Goal: Information Seeking & Learning: Learn about a topic

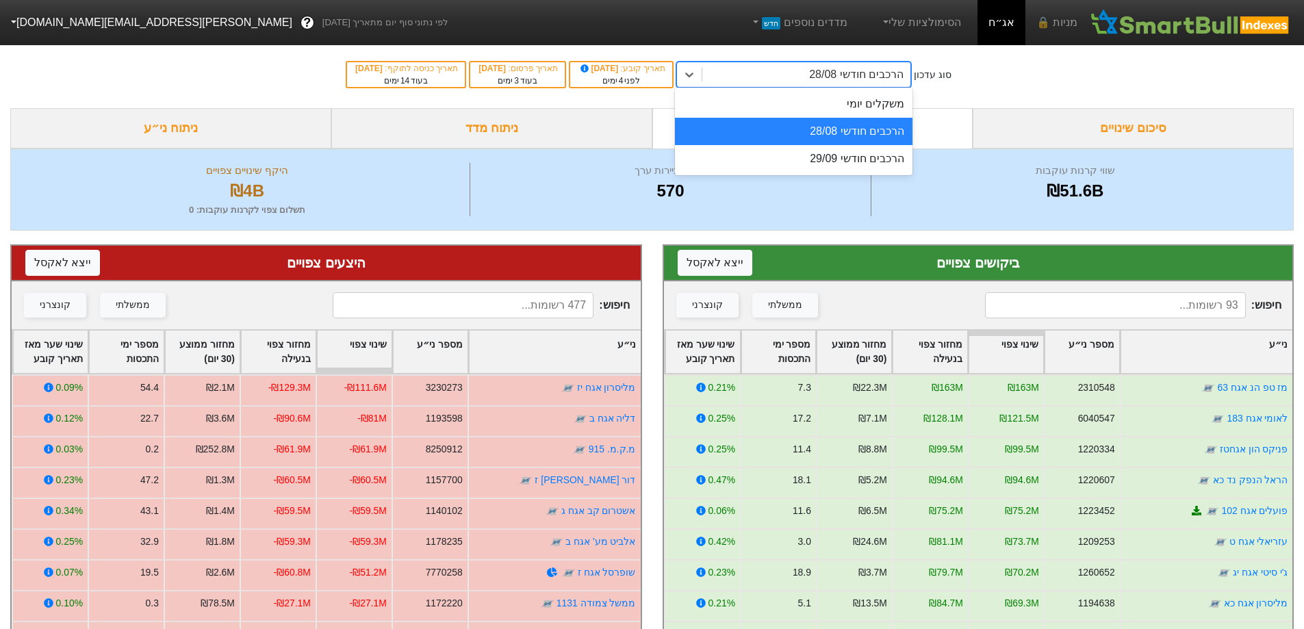
click at [836, 76] on div "הרכבים חודשי 28/08" at bounding box center [856, 74] width 94 height 16
click at [812, 151] on div "הרכבים חודשי 29/09" at bounding box center [793, 158] width 237 height 27
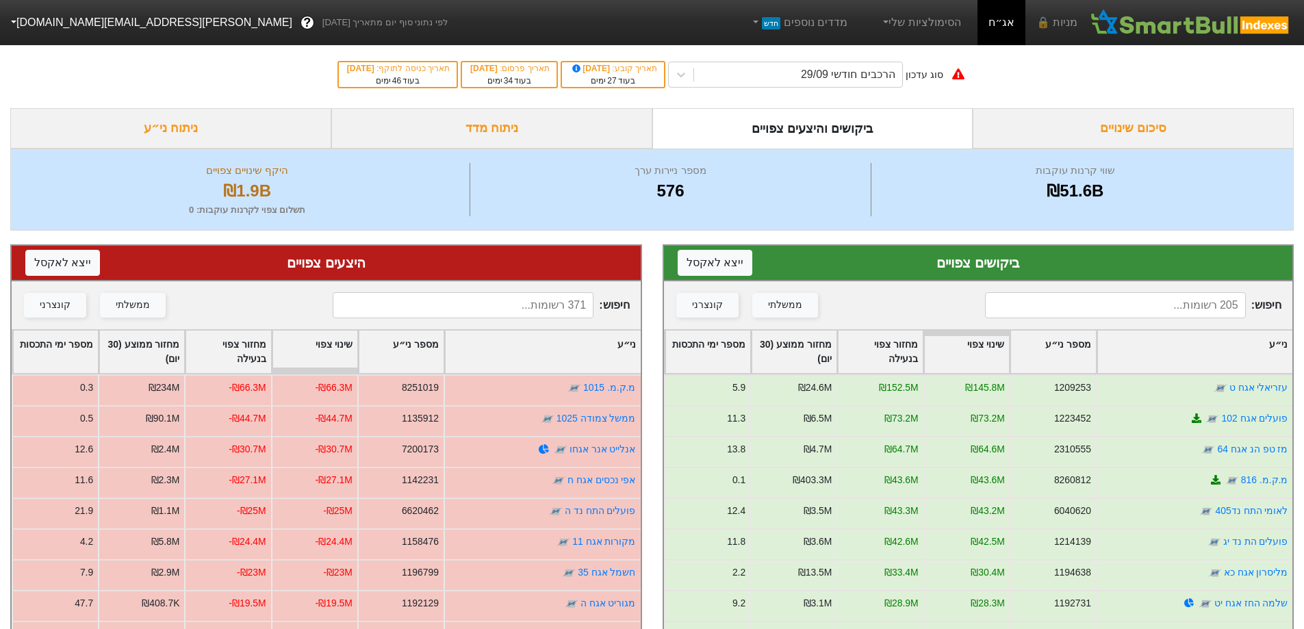
click at [1132, 303] on input at bounding box center [1115, 305] width 261 height 26
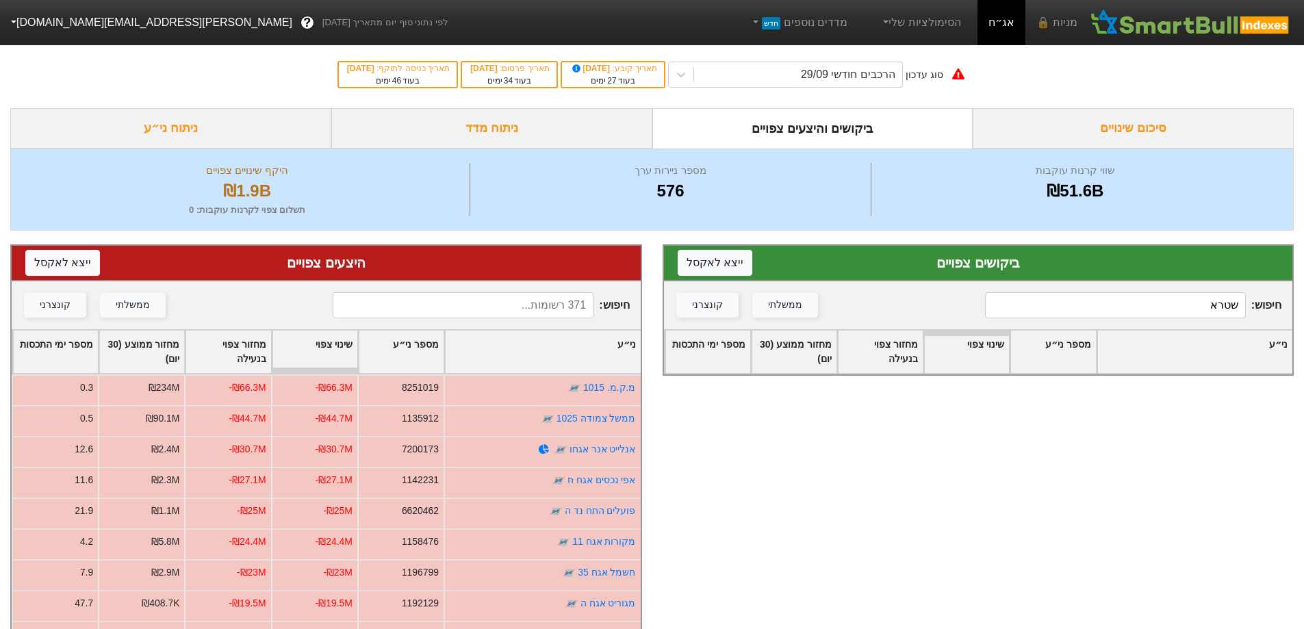
type input "שטרא"
click at [543, 306] on input at bounding box center [463, 305] width 261 height 26
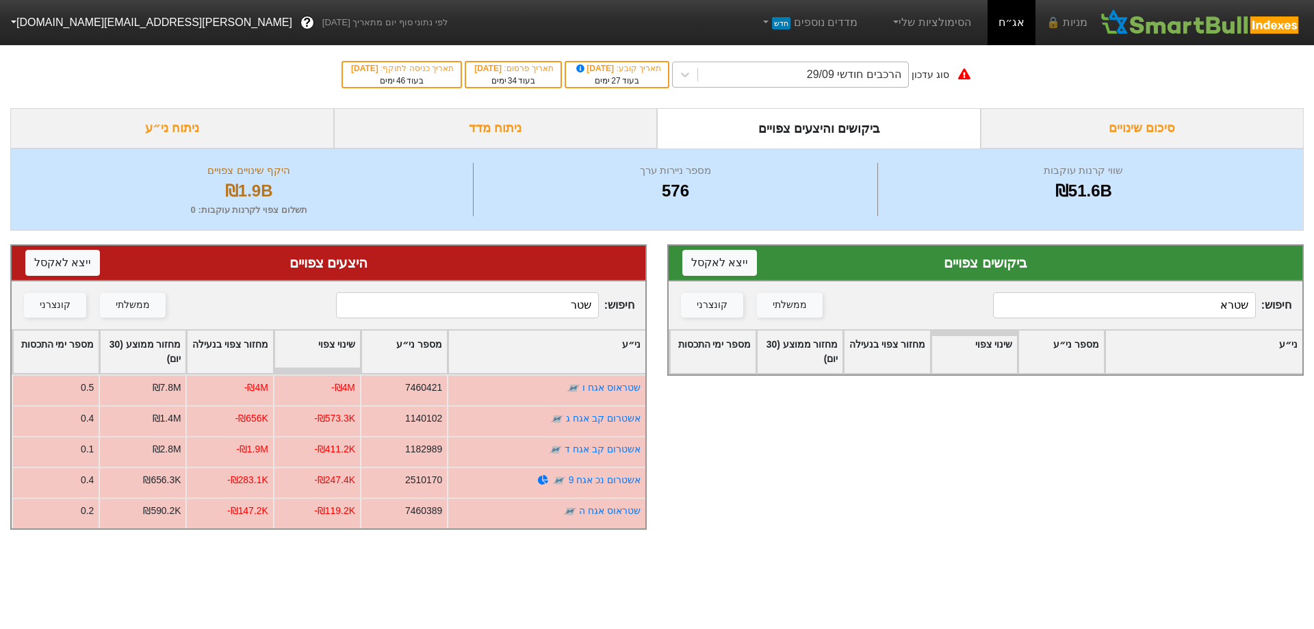
type input "שטר"
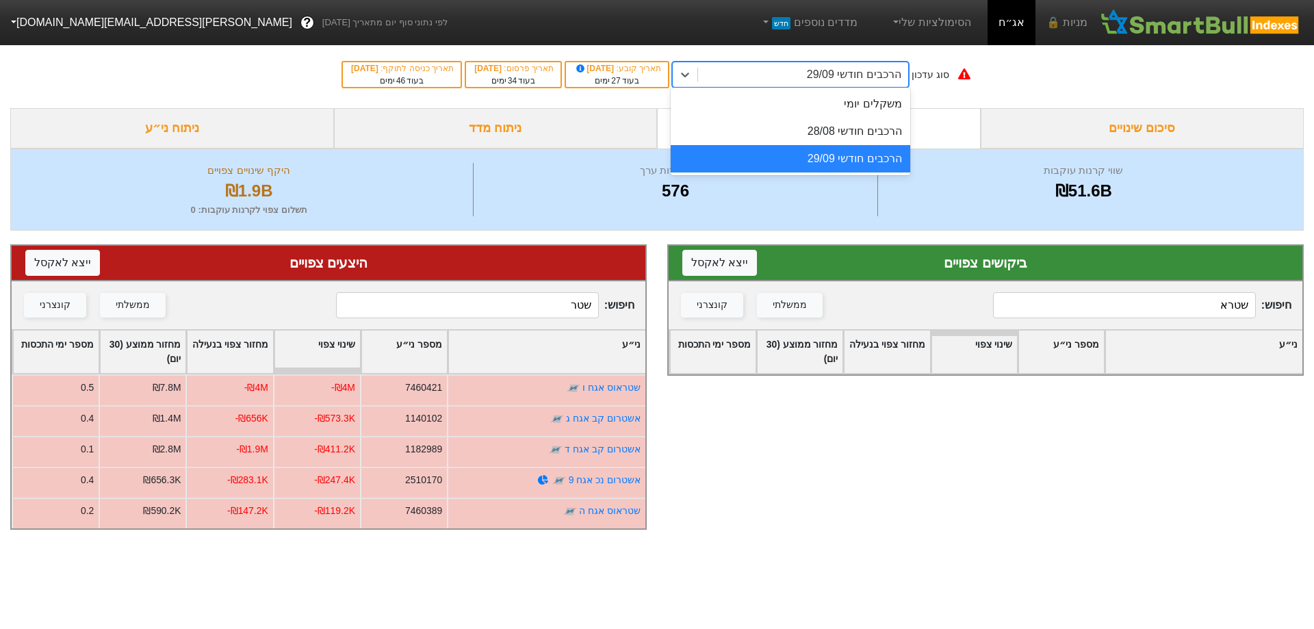
click at [846, 81] on div "הרכבים חודשי 29/09" at bounding box center [854, 74] width 94 height 16
click at [843, 114] on div "משקלים יומי" at bounding box center [791, 103] width 240 height 27
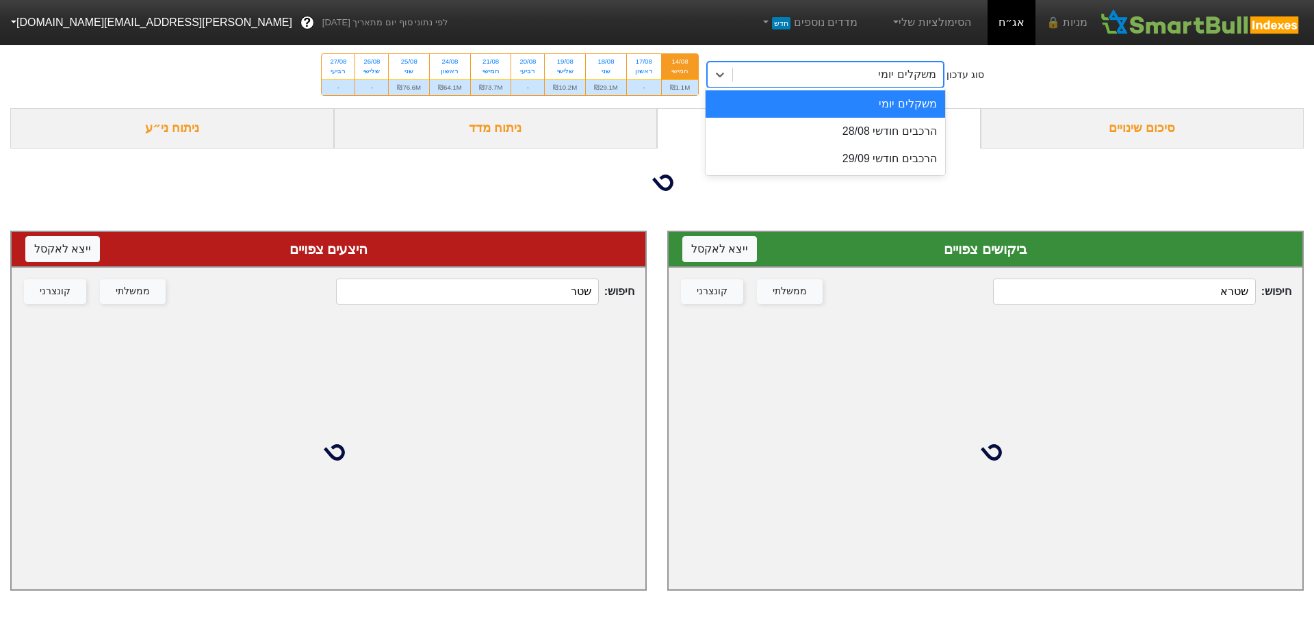
click at [854, 83] on div "משקלים יומי" at bounding box center [838, 74] width 210 height 25
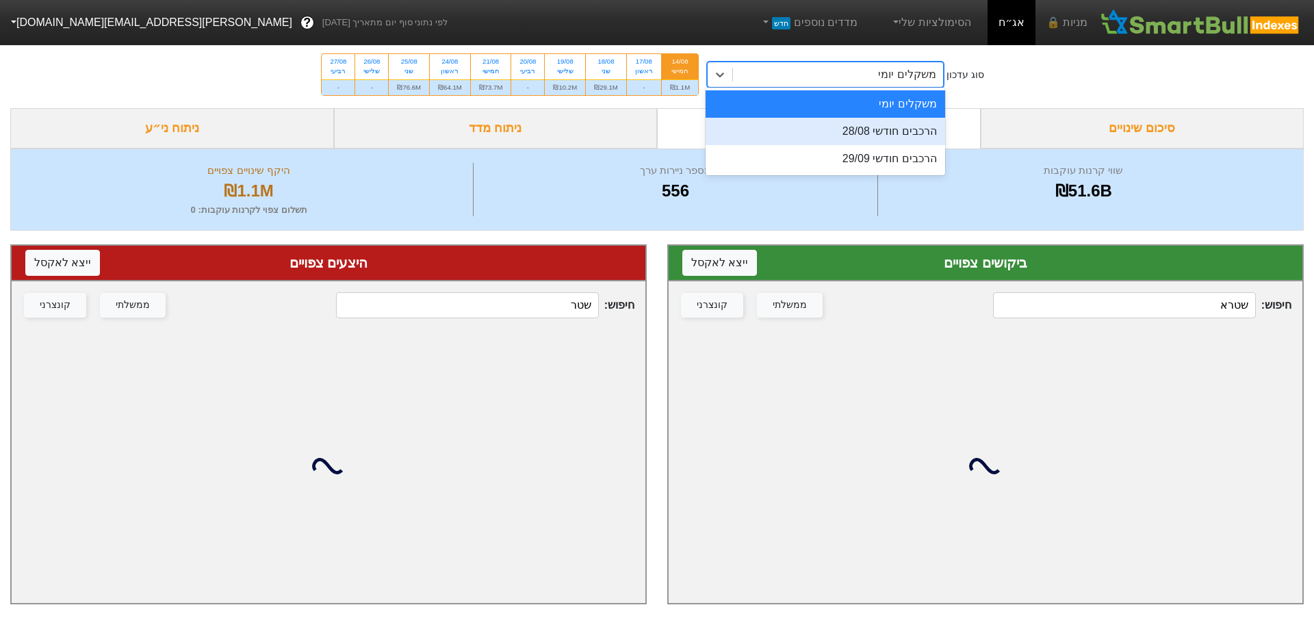
click at [865, 134] on div "הרכבים חודשי 28/08" at bounding box center [826, 131] width 240 height 27
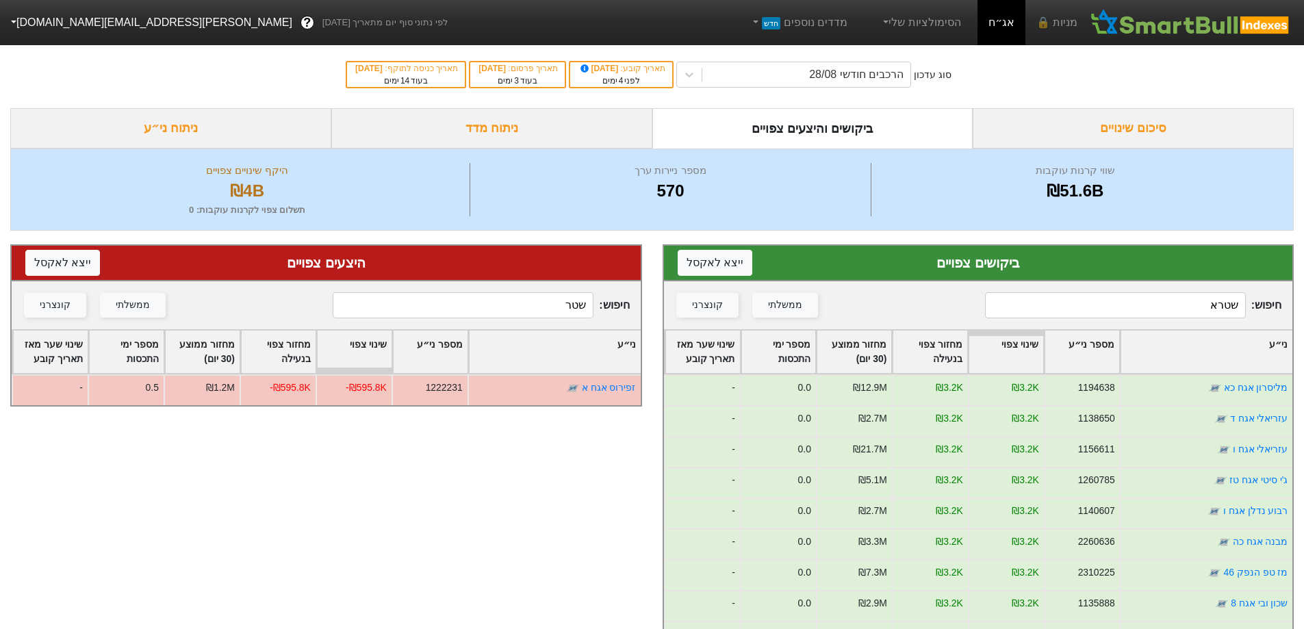
click at [1098, 299] on input "שטרא" at bounding box center [1115, 305] width 261 height 26
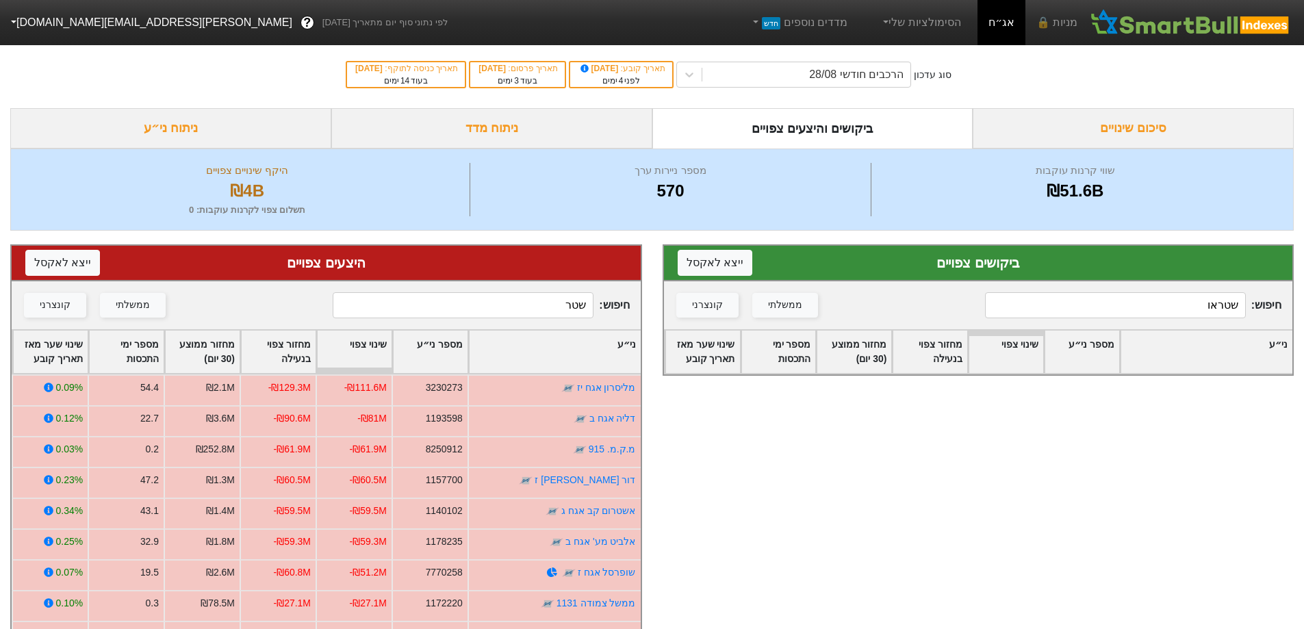
type input "שטראו"
click at [517, 311] on input "שטר" at bounding box center [463, 305] width 261 height 26
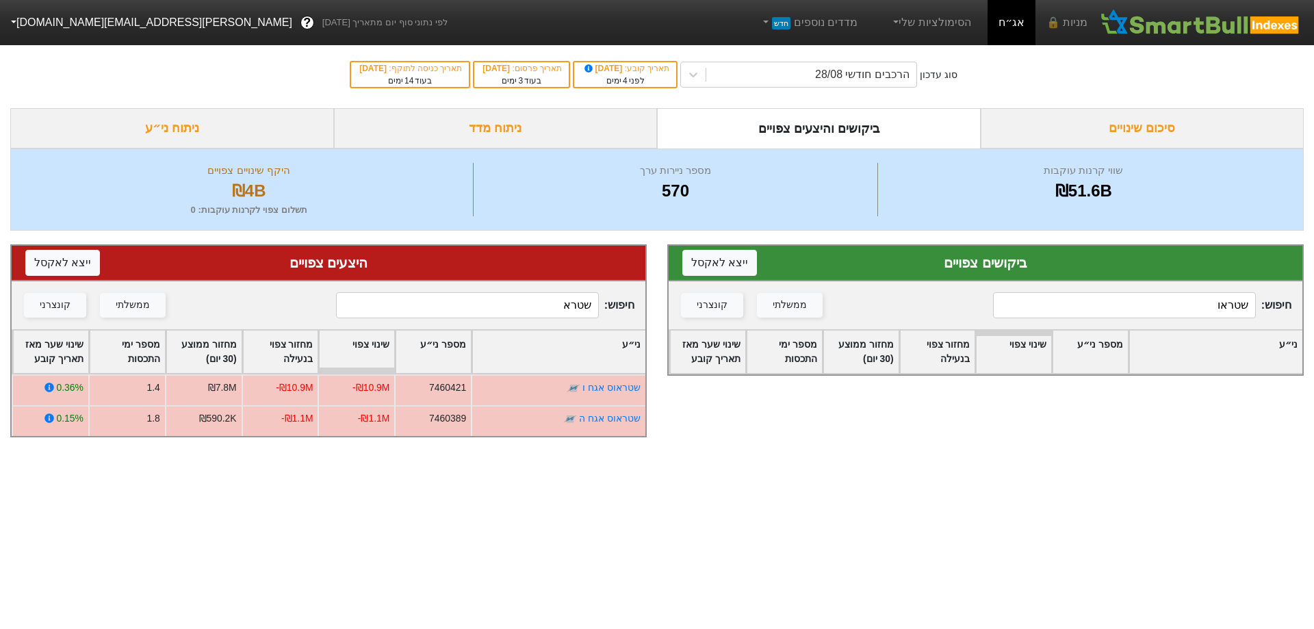
type input "שטרא"
